Goal: Task Accomplishment & Management: Complete application form

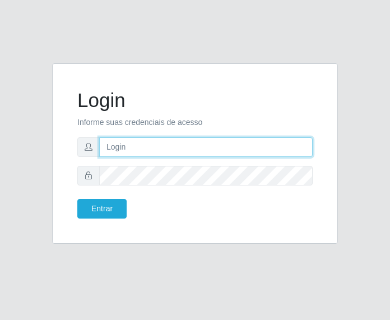
drag, startPoint x: 0, startPoint y: 0, endPoint x: 141, endPoint y: 146, distance: 202.9
click at [141, 146] on input "text" at bounding box center [206, 147] width 214 height 20
type input "[PERSON_NAME][EMAIL_ADDRESS][DOMAIN_NAME]"
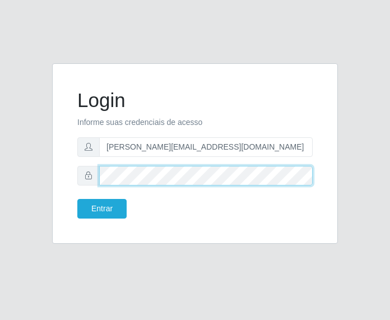
click at [77, 199] on button "Entrar" at bounding box center [101, 209] width 49 height 20
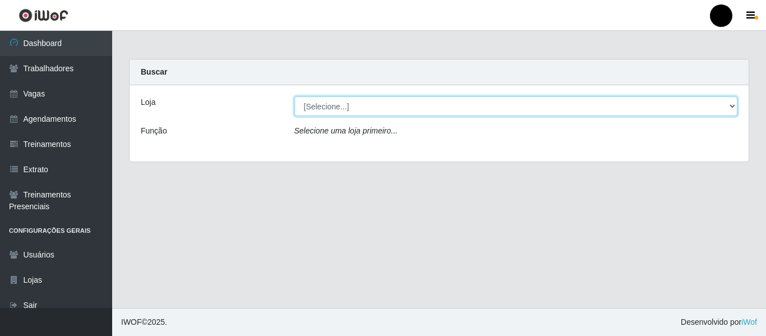
click at [389, 105] on select "[Selecione...] SuperFácil Atacado - Emaús SuperFácil Atacado - Rodoviária Super…" at bounding box center [515, 106] width 443 height 20
select select "408"
click at [294, 96] on select "[Selecione...] SuperFácil Atacado - Emaús SuperFácil Atacado - Rodoviária Super…" at bounding box center [515, 106] width 443 height 20
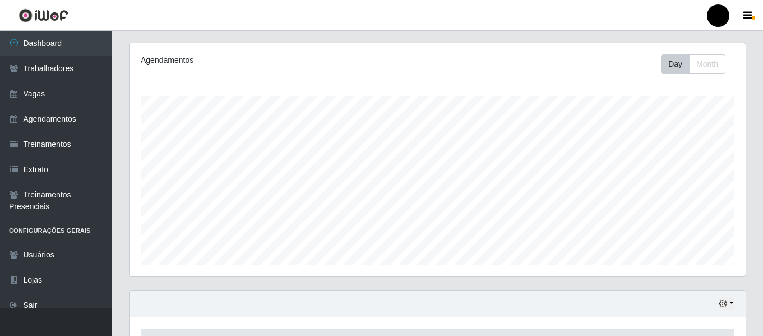
scroll to position [168, 0]
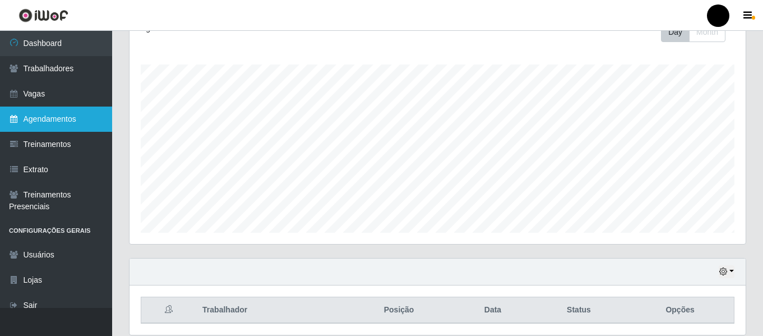
click at [44, 120] on link "Agendamentos" at bounding box center [56, 118] width 112 height 25
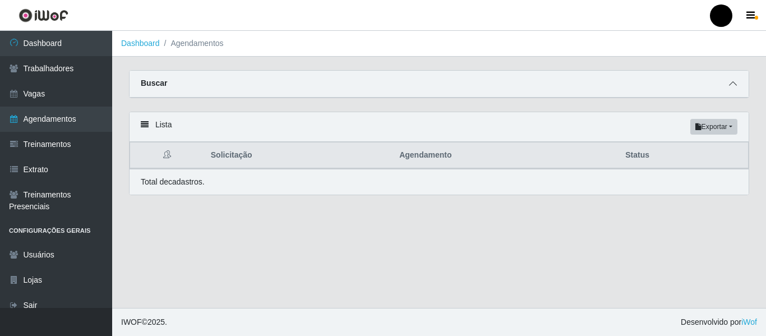
click at [389, 84] on icon at bounding box center [733, 84] width 8 height 8
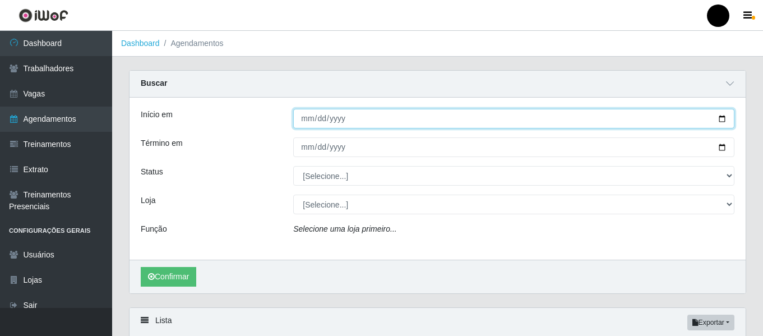
click at [389, 118] on input "Início em" at bounding box center [513, 119] width 441 height 20
type input "[DATE]"
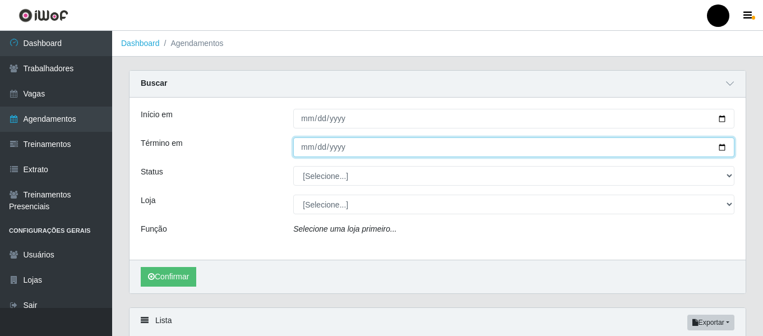
click at [389, 148] on input "Término em" at bounding box center [513, 147] width 441 height 20
type input "[DATE]"
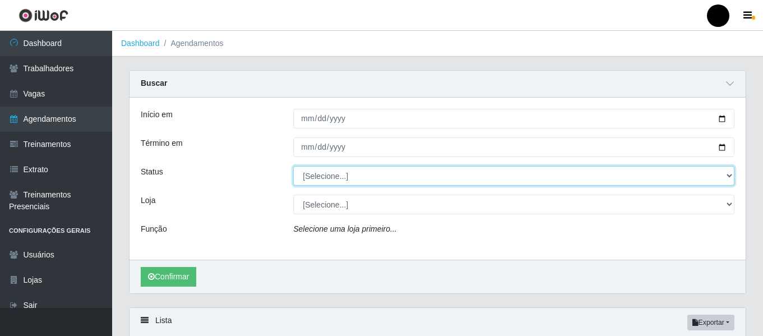
click at [389, 174] on select "[Selecione...] AGENDADO AGUARDANDO LIBERAR EM ANDAMENTO EM REVISÃO FINALIZADO C…" at bounding box center [513, 176] width 441 height 20
select select "AGENDADO"
click at [293, 166] on select "[Selecione...] AGENDADO AGUARDANDO LIBERAR EM ANDAMENTO EM REVISÃO FINALIZADO C…" at bounding box center [513, 176] width 441 height 20
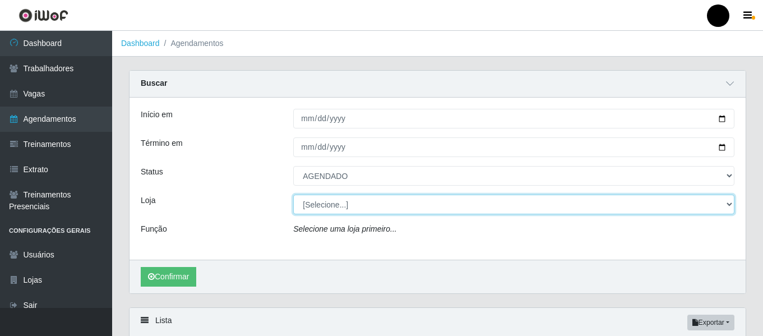
click at [389, 206] on select "[Selecione...] SuperFácil Atacado - Emaús SuperFácil Atacado - Rodoviária Super…" at bounding box center [513, 204] width 441 height 20
select select "408"
click at [293, 195] on select "[Selecione...] SuperFácil Atacado - Emaús SuperFácil Atacado - Rodoviária Super…" at bounding box center [513, 204] width 441 height 20
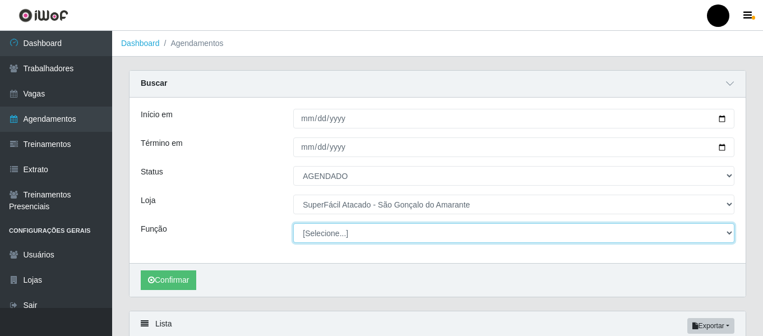
click at [389, 231] on select "[Selecione...] Auxiliar de Estacionamento Auxiliar de Estacionamento + Auxiliar…" at bounding box center [513, 233] width 441 height 20
select select "24"
click at [293, 224] on select "[Selecione...] Auxiliar de Estacionamento Auxiliar de Estacionamento + Auxiliar…" at bounding box center [513, 233] width 441 height 20
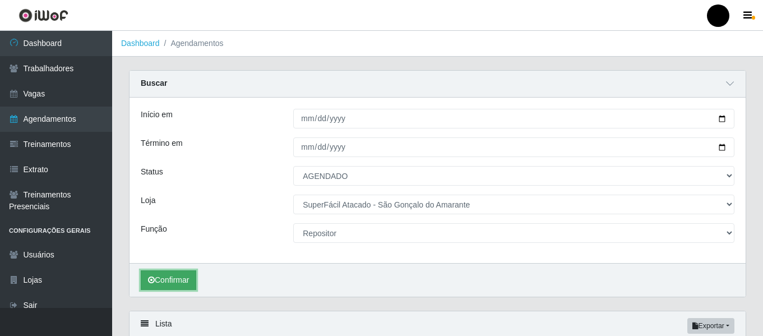
click at [173, 279] on button "Confirmar" at bounding box center [168, 280] width 55 height 20
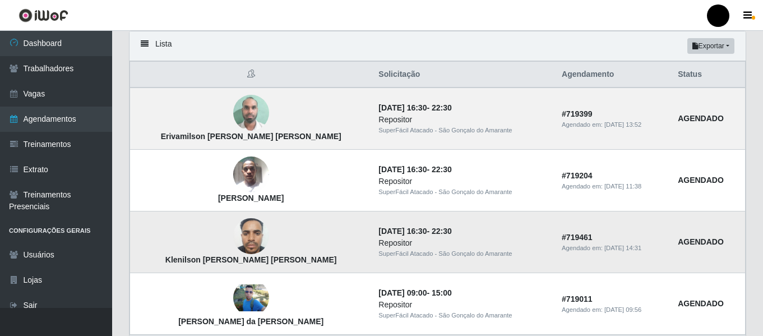
scroll to position [299, 0]
